Goal: Task Accomplishment & Management: Manage account settings

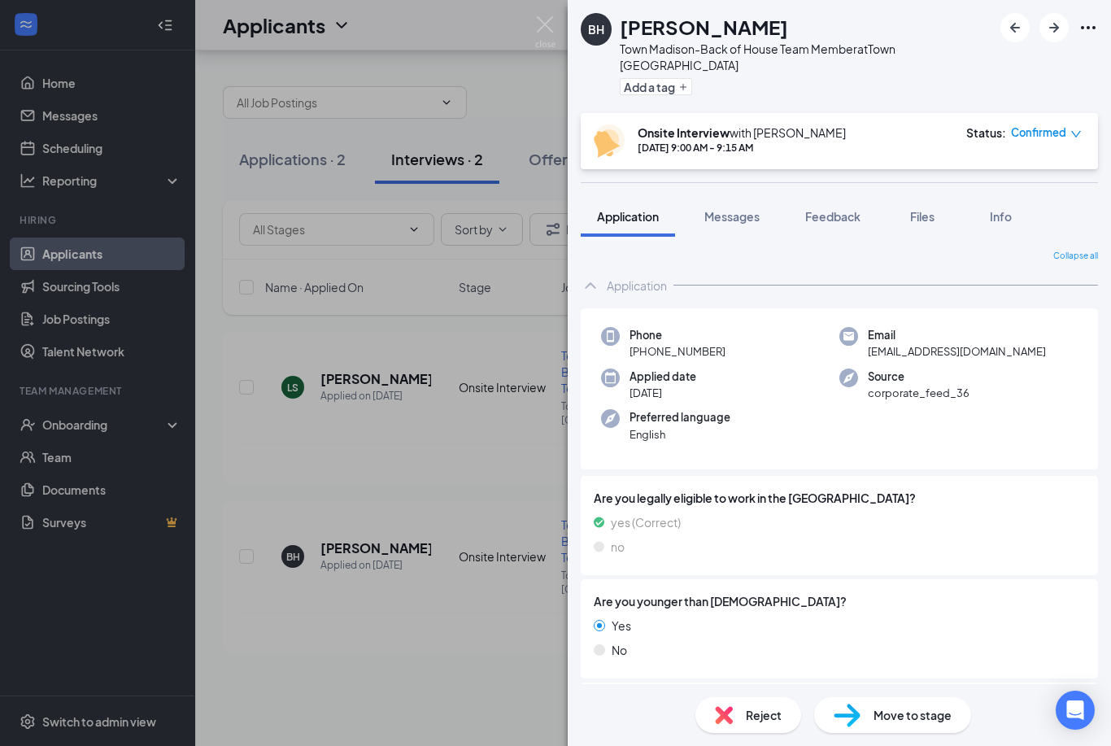
scroll to position [52, 0]
click at [541, 20] on img at bounding box center [545, 32] width 20 height 32
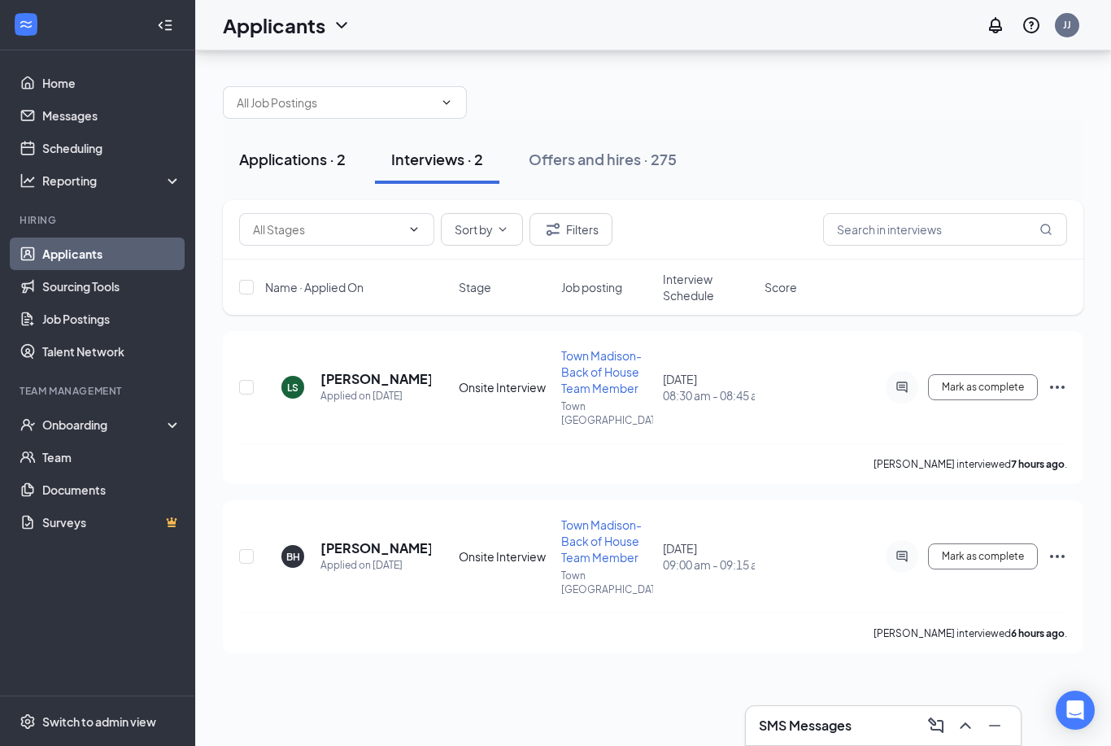
click at [288, 149] on div "Applications · 2" at bounding box center [292, 159] width 107 height 20
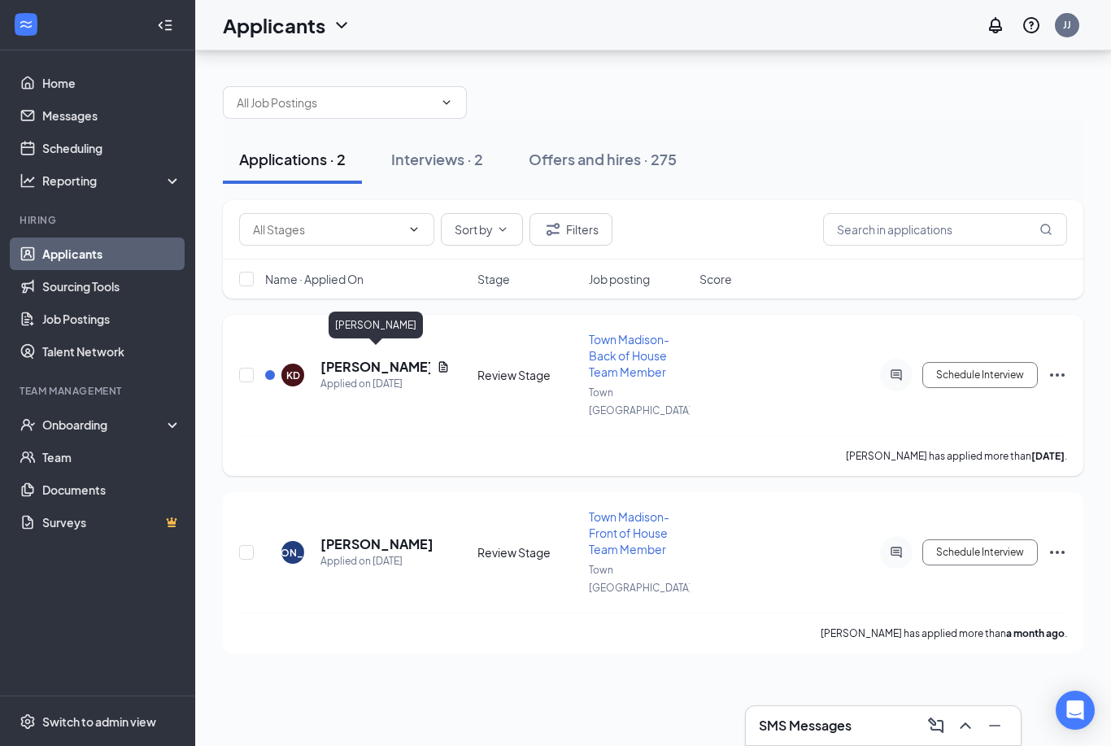
click at [377, 358] on h5 "[PERSON_NAME]" at bounding box center [375, 367] width 110 height 18
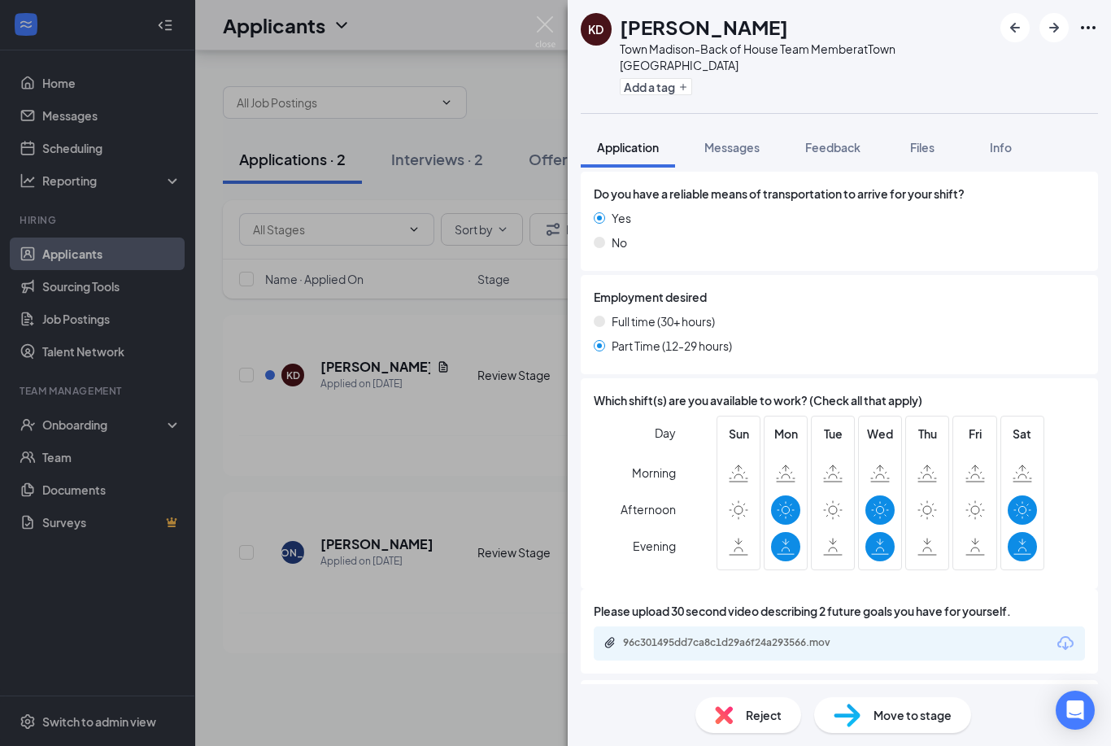
scroll to position [917, 0]
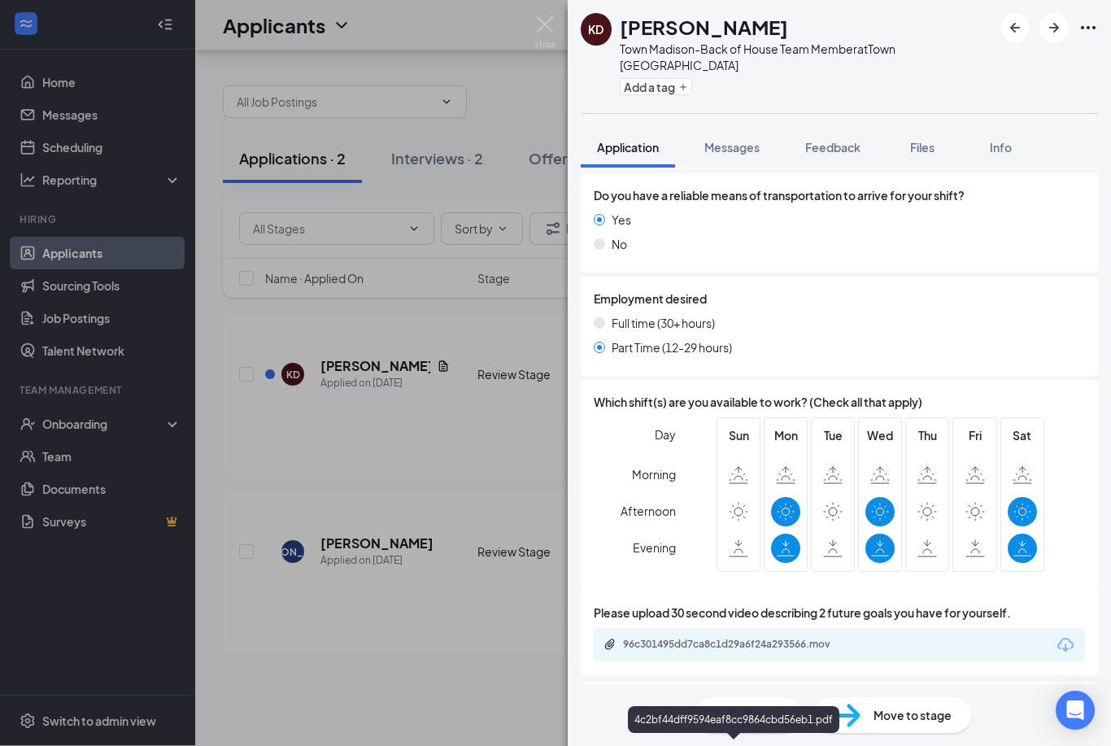
click at [690, 729] on div "4c2bf44dff9594eaf8cc9864cbd56eb1.pdf" at bounding box center [734, 736] width 263 height 15
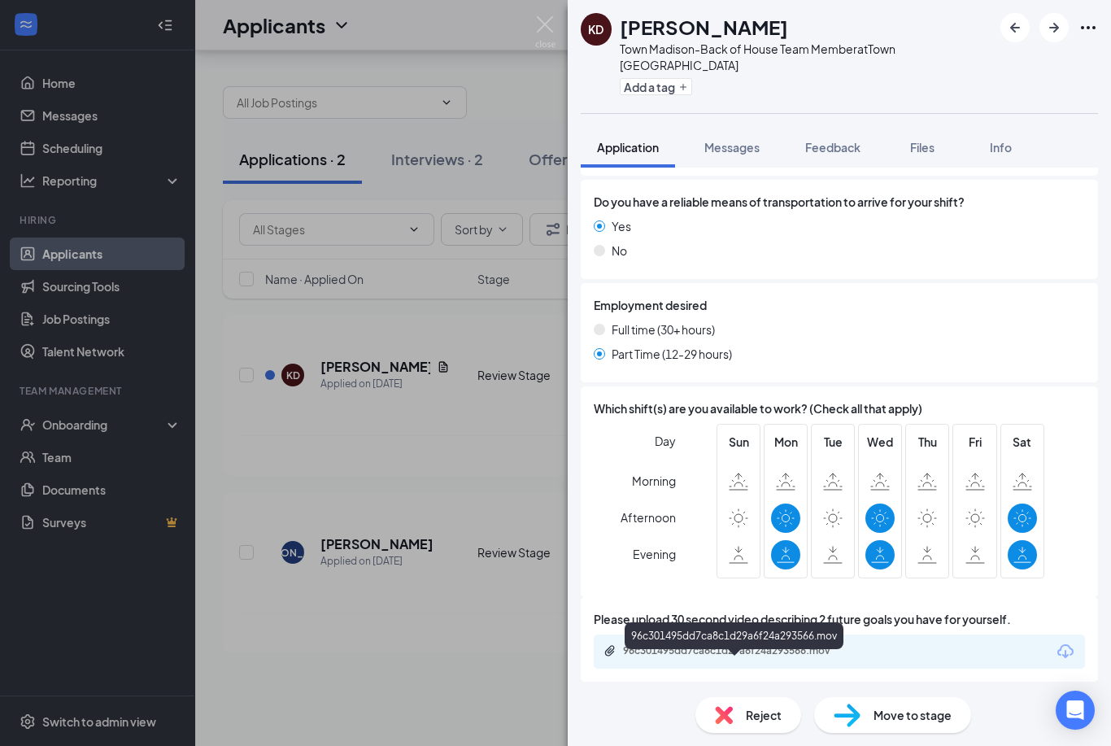
click at [724, 644] on div "96c301495dd7ca8c1d29a6f24a293566.mov" at bounding box center [737, 650] width 228 height 13
click at [548, 35] on img at bounding box center [545, 32] width 20 height 32
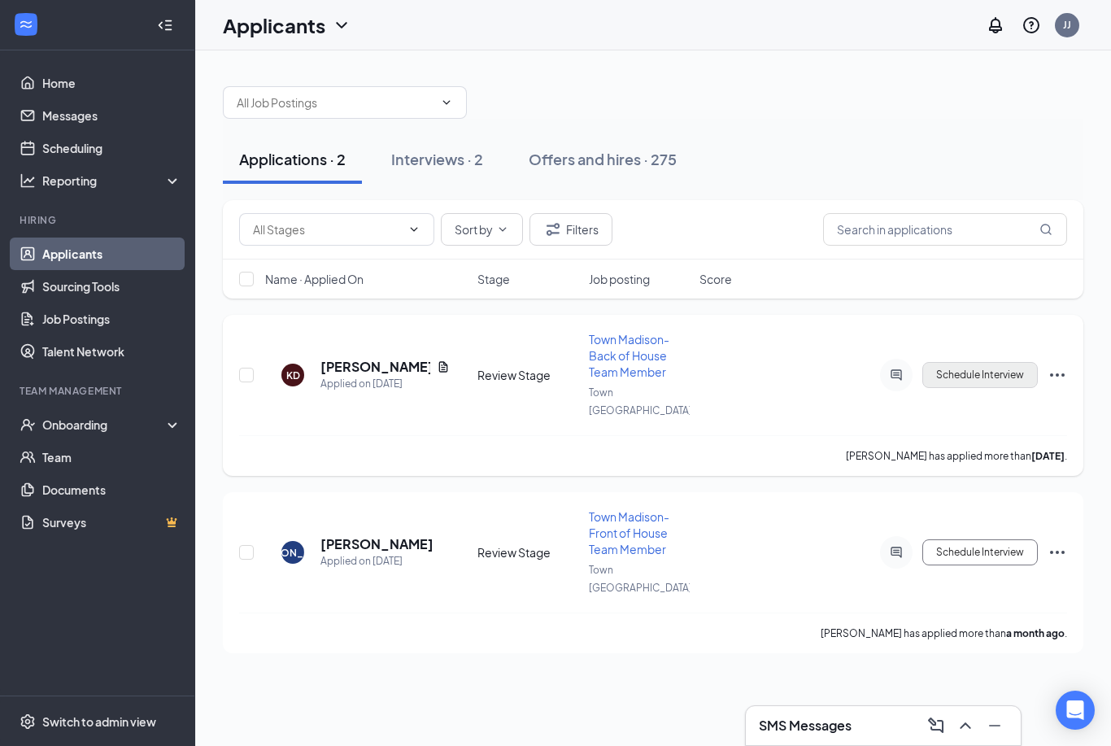
click at [938, 368] on button "Schedule Interview" at bounding box center [979, 375] width 115 height 26
type input "Onsite Interview (next stage)"
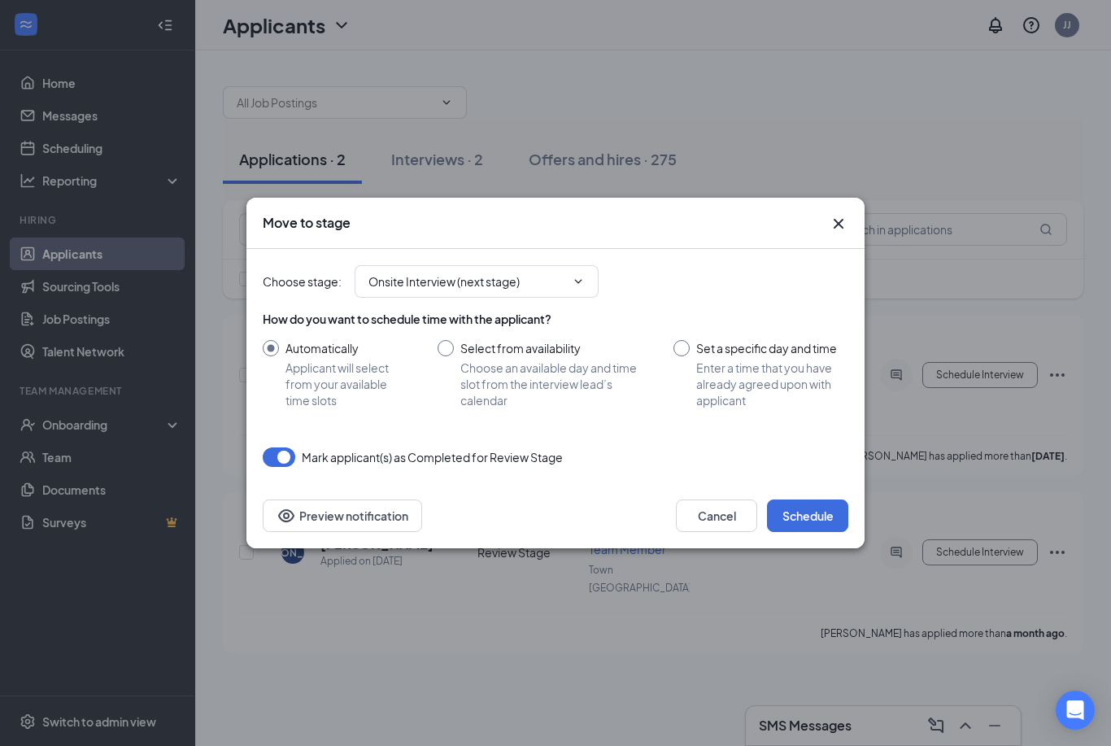
click at [839, 227] on icon "Cross" at bounding box center [839, 224] width 20 height 20
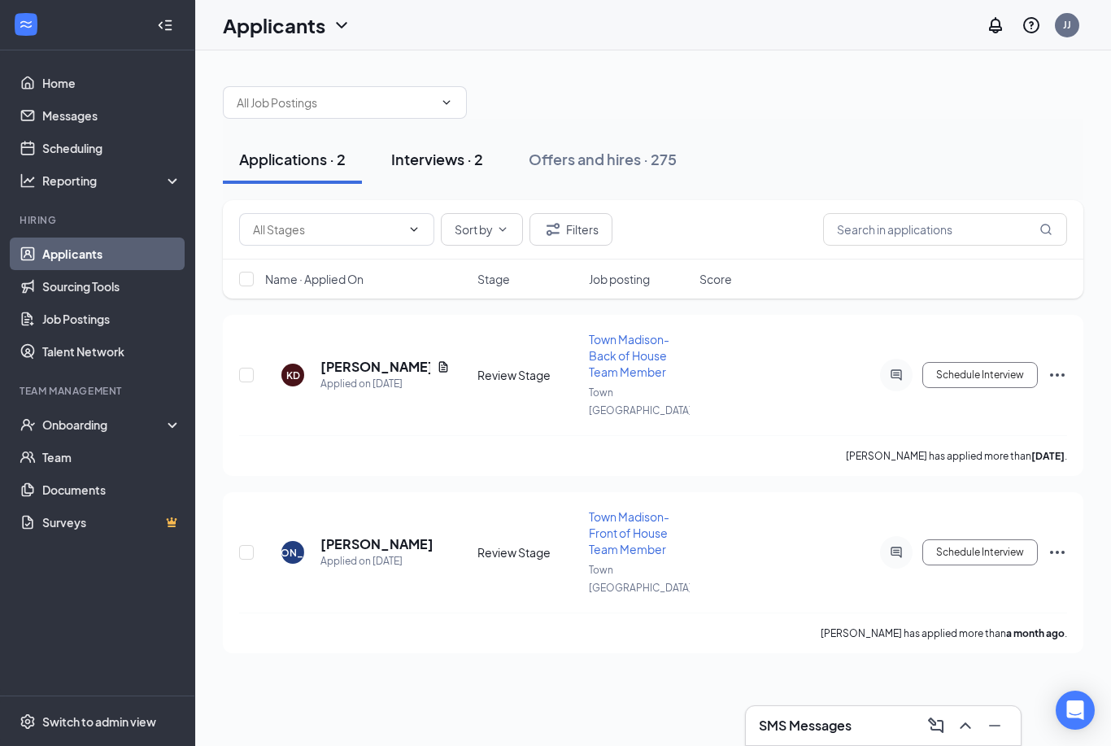
click at [442, 163] on div "Interviews · 2" at bounding box center [437, 159] width 92 height 20
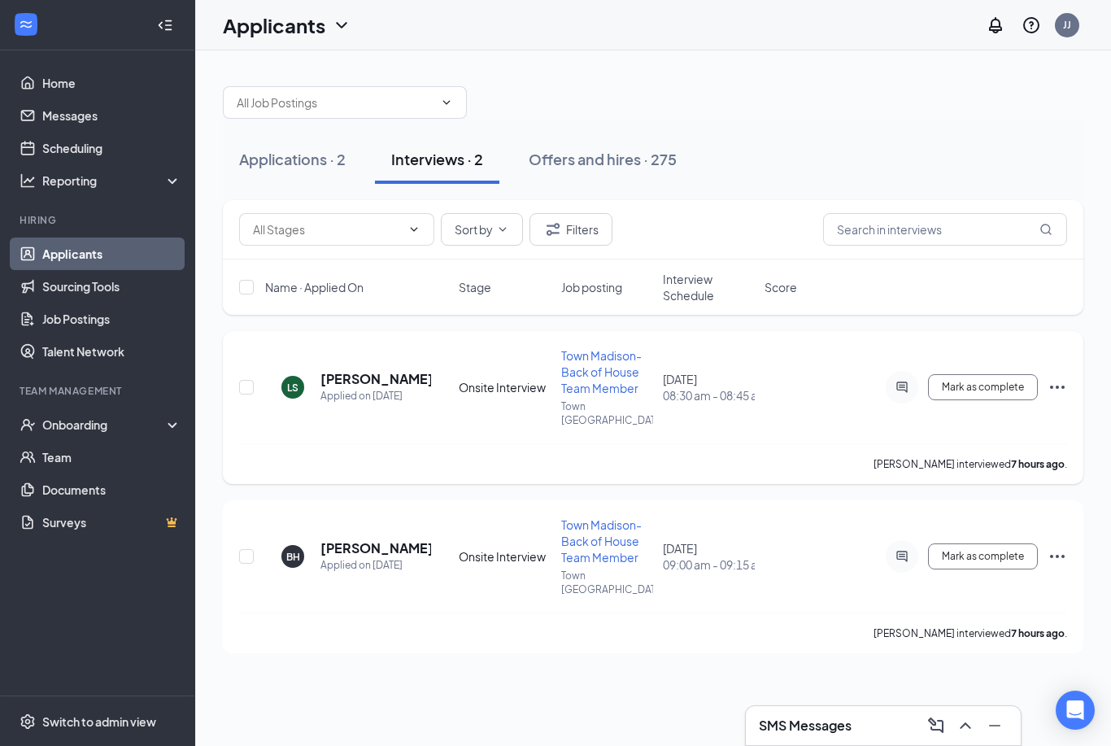
click at [1058, 383] on icon "Ellipses" at bounding box center [1057, 387] width 20 height 20
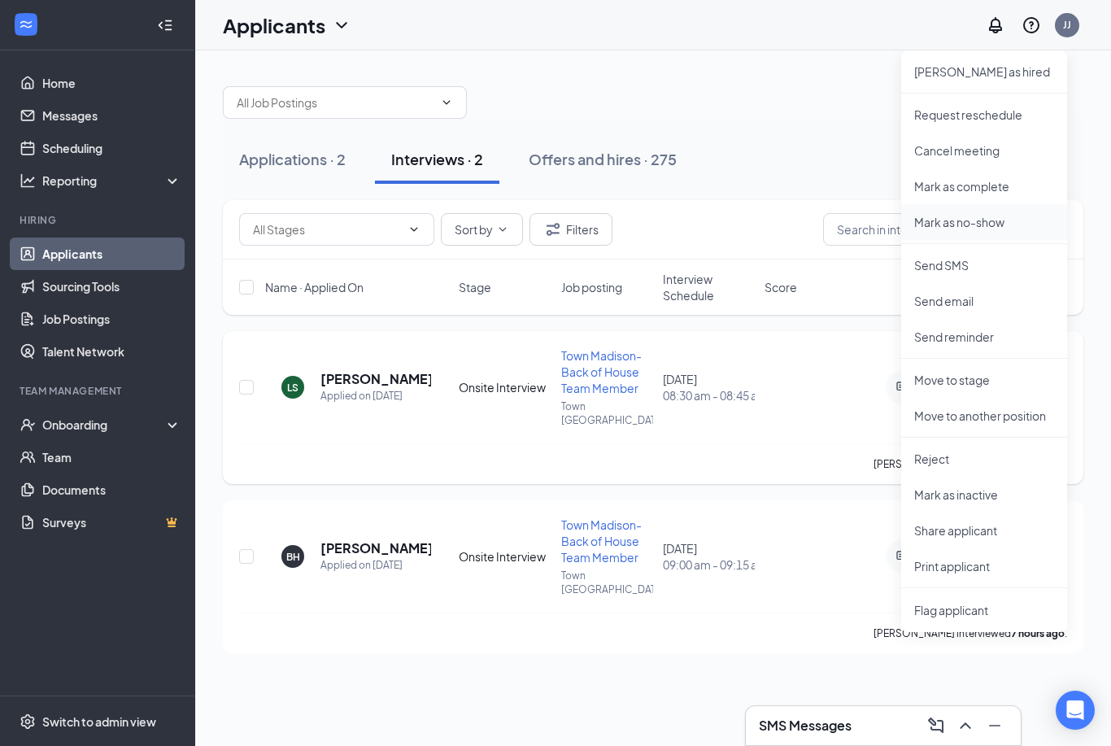
click at [959, 226] on p "Mark as no-show" at bounding box center [984, 222] width 140 height 16
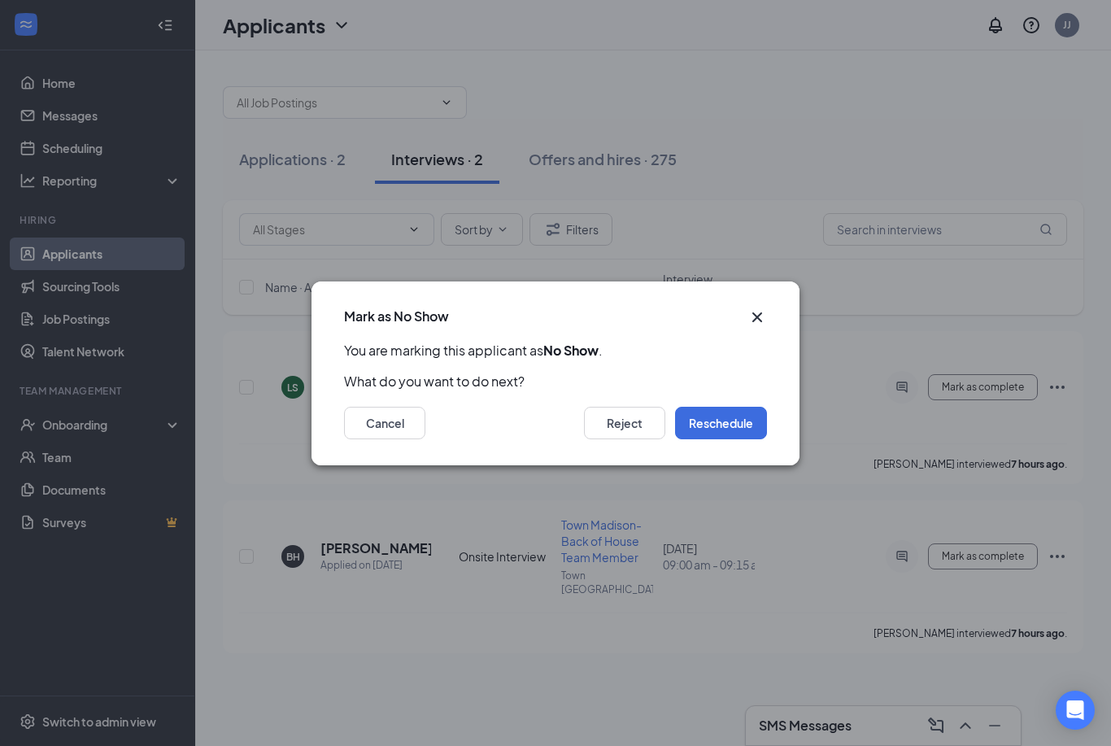
click at [755, 319] on icon "Cross" at bounding box center [757, 316] width 10 height 10
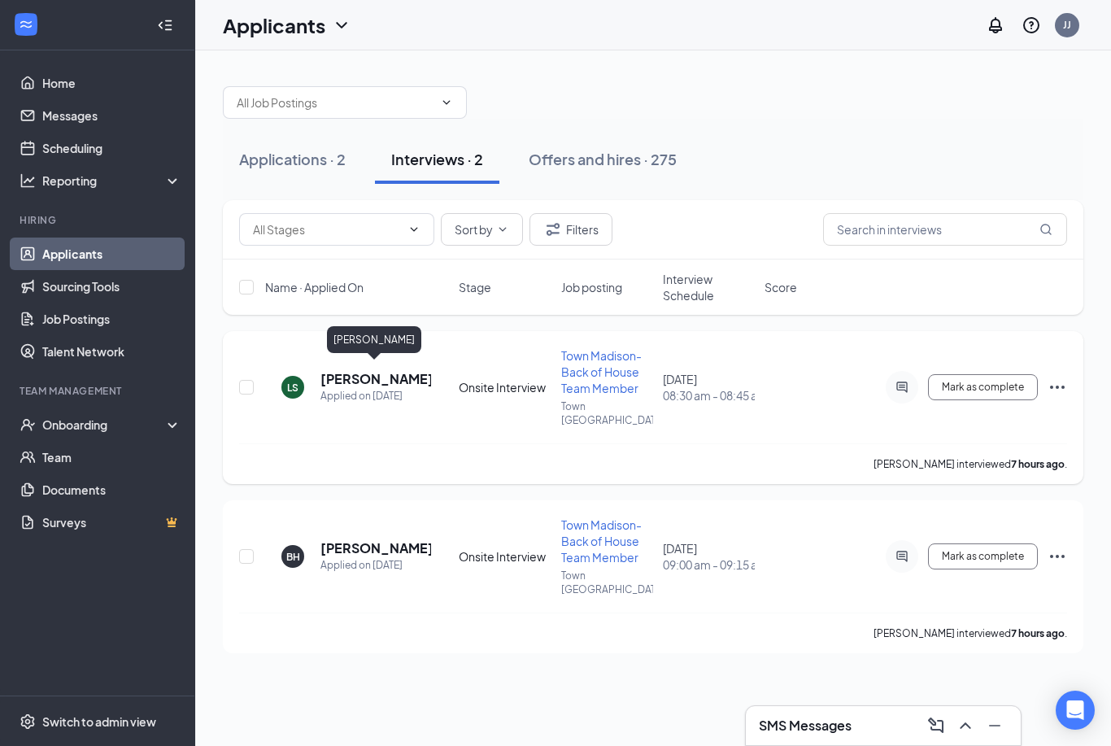
click at [365, 374] on h5 "[PERSON_NAME]" at bounding box center [375, 379] width 111 height 18
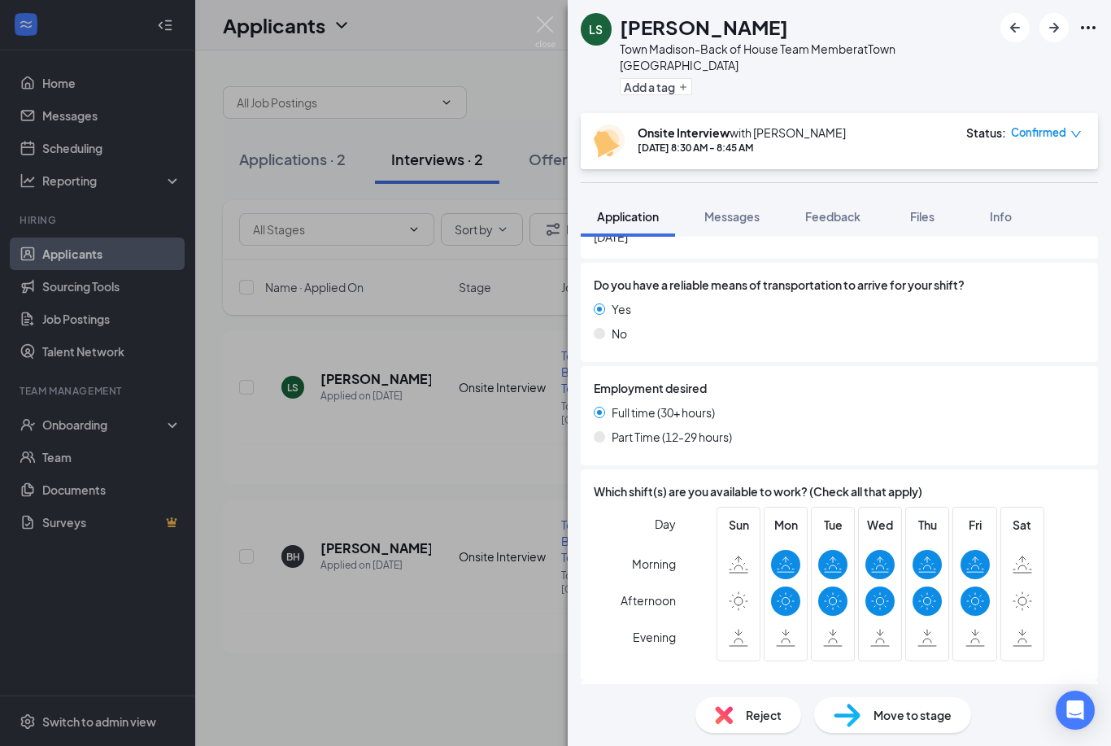
scroll to position [859, 0]
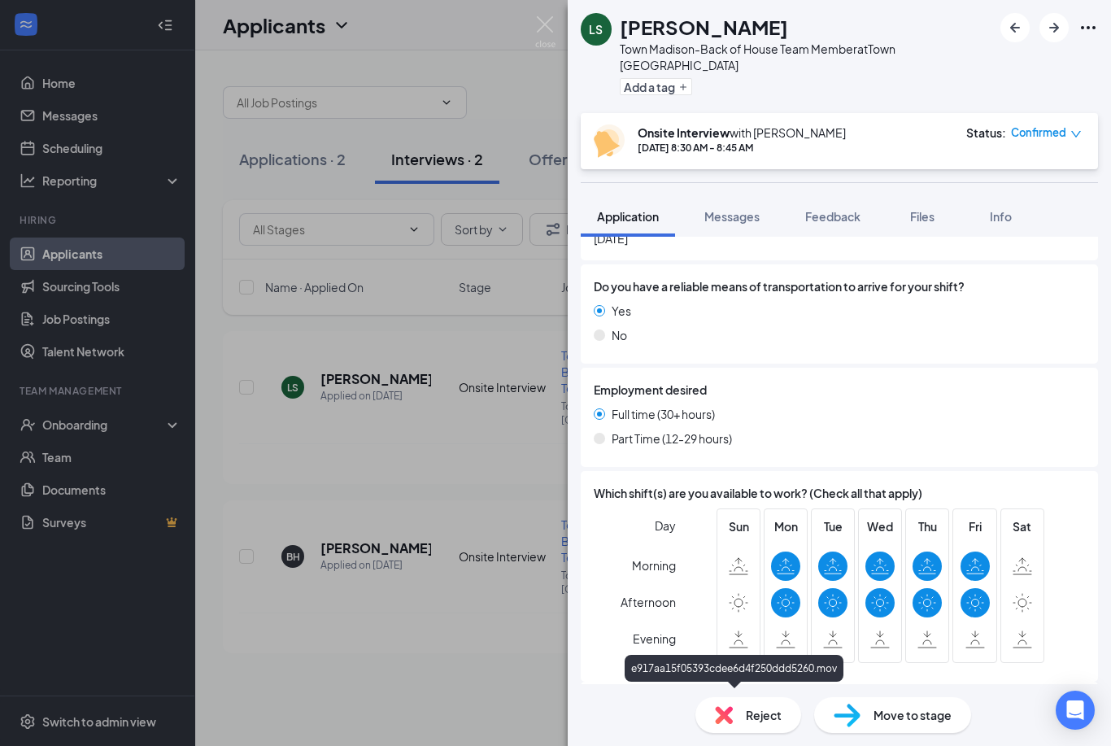
click at [708, 729] on div "e917aa15f05393cdee6d4f250ddd5260.mov" at bounding box center [737, 735] width 228 height 13
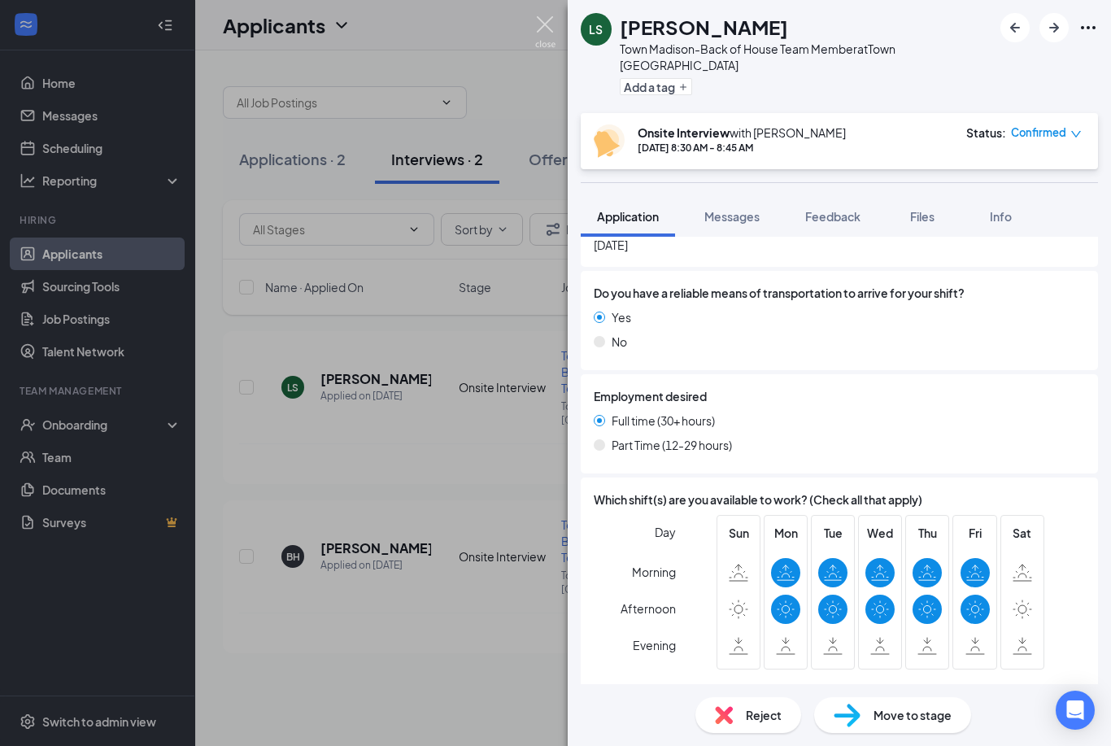
click at [544, 25] on img at bounding box center [545, 32] width 20 height 32
